Goal: Register for event/course

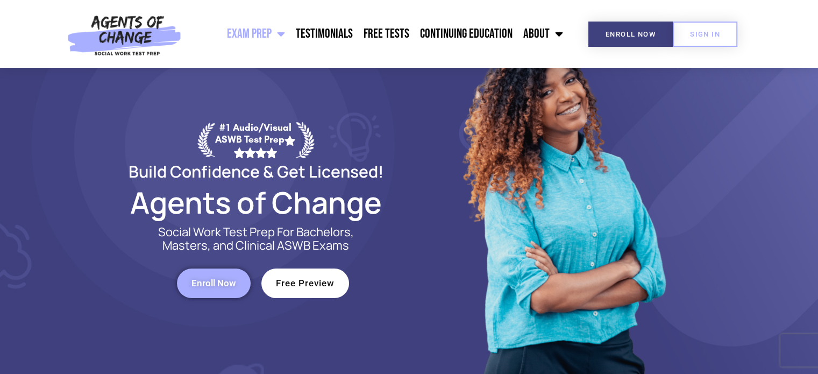
scroll to position [58, 0]
click at [221, 286] on span "Enroll Now" at bounding box center [213, 282] width 45 height 9
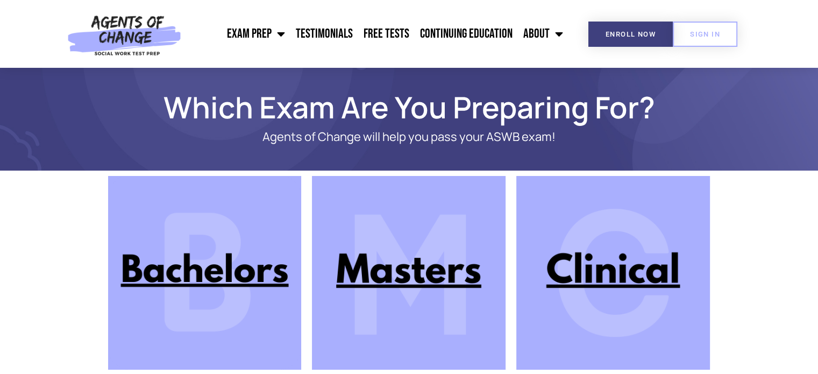
click at [360, 284] on img at bounding box center [409, 273] width 194 height 194
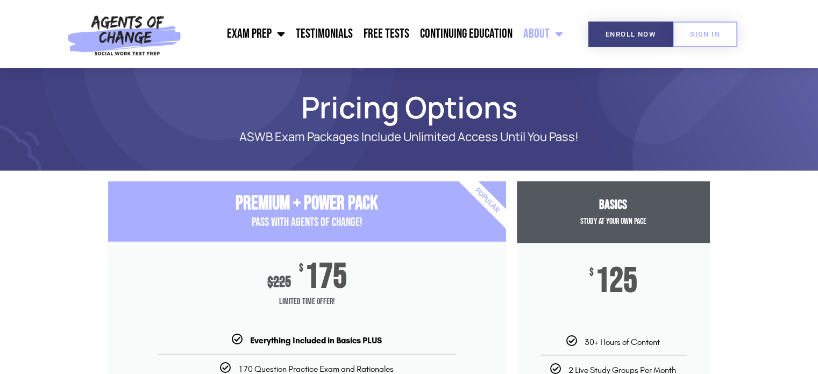
click at [550, 35] on span "Menu" at bounding box center [555, 34] width 13 height 24
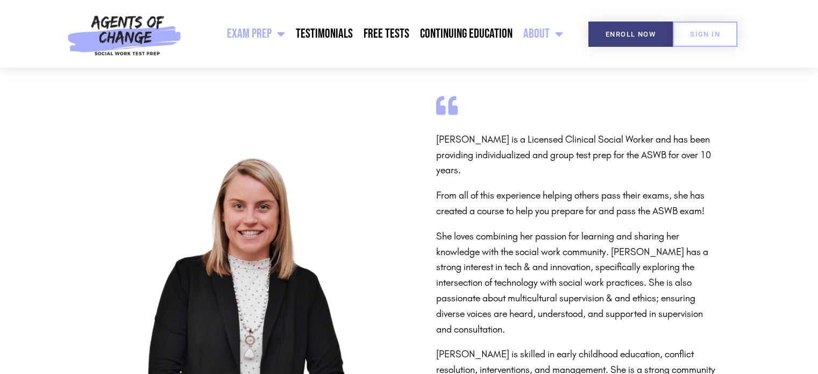
click at [274, 33] on link "Exam Prep" at bounding box center [255, 33] width 69 height 27
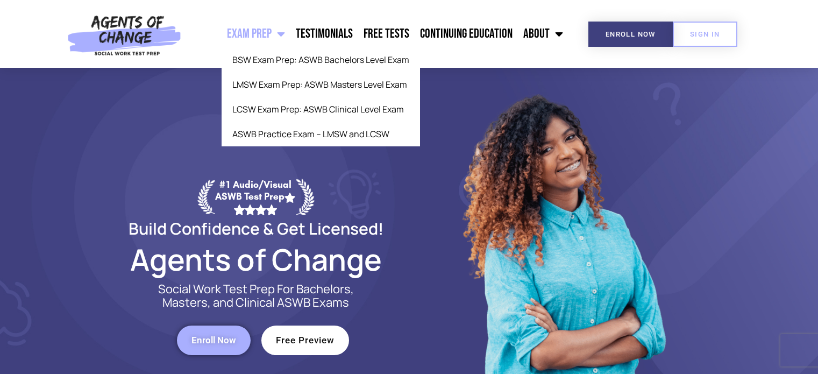
click at [285, 32] on span "Menu" at bounding box center [277, 34] width 13 height 24
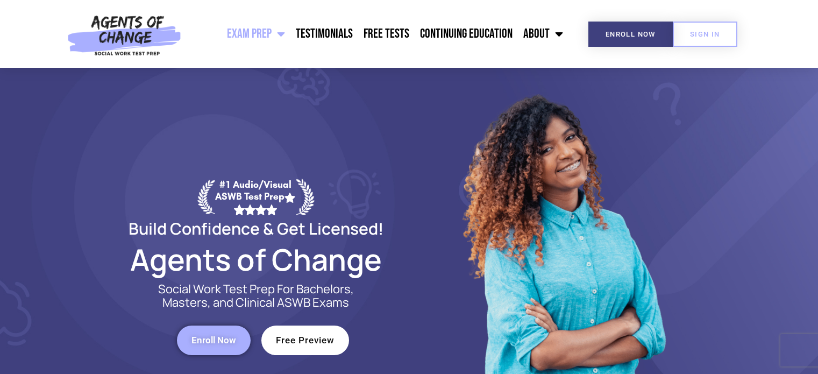
click at [285, 32] on span "Menu" at bounding box center [277, 34] width 13 height 24
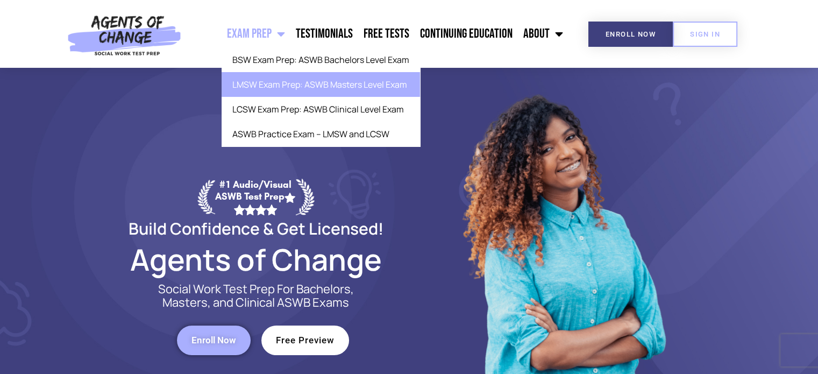
click at [292, 83] on link "LMSW Exam Prep: ASWB Masters Level Exam" at bounding box center [320, 84] width 198 height 25
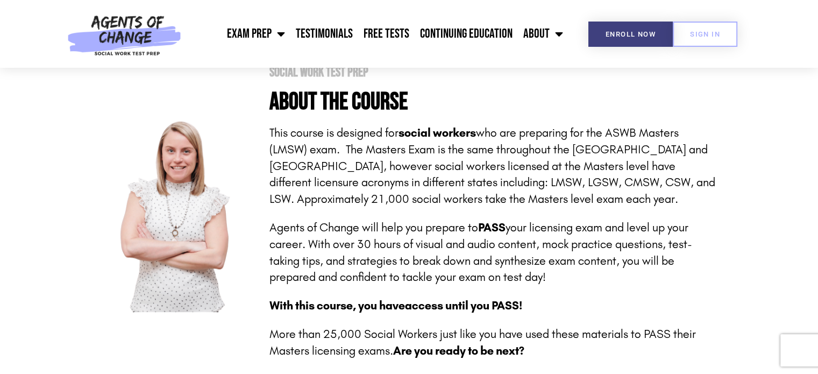
scroll to position [237, 0]
click at [355, 139] on p "This course is designed for social workers who are preparing for the ASWB Maste…" at bounding box center [492, 165] width 446 height 83
